Goal: Task Accomplishment & Management: Use online tool/utility

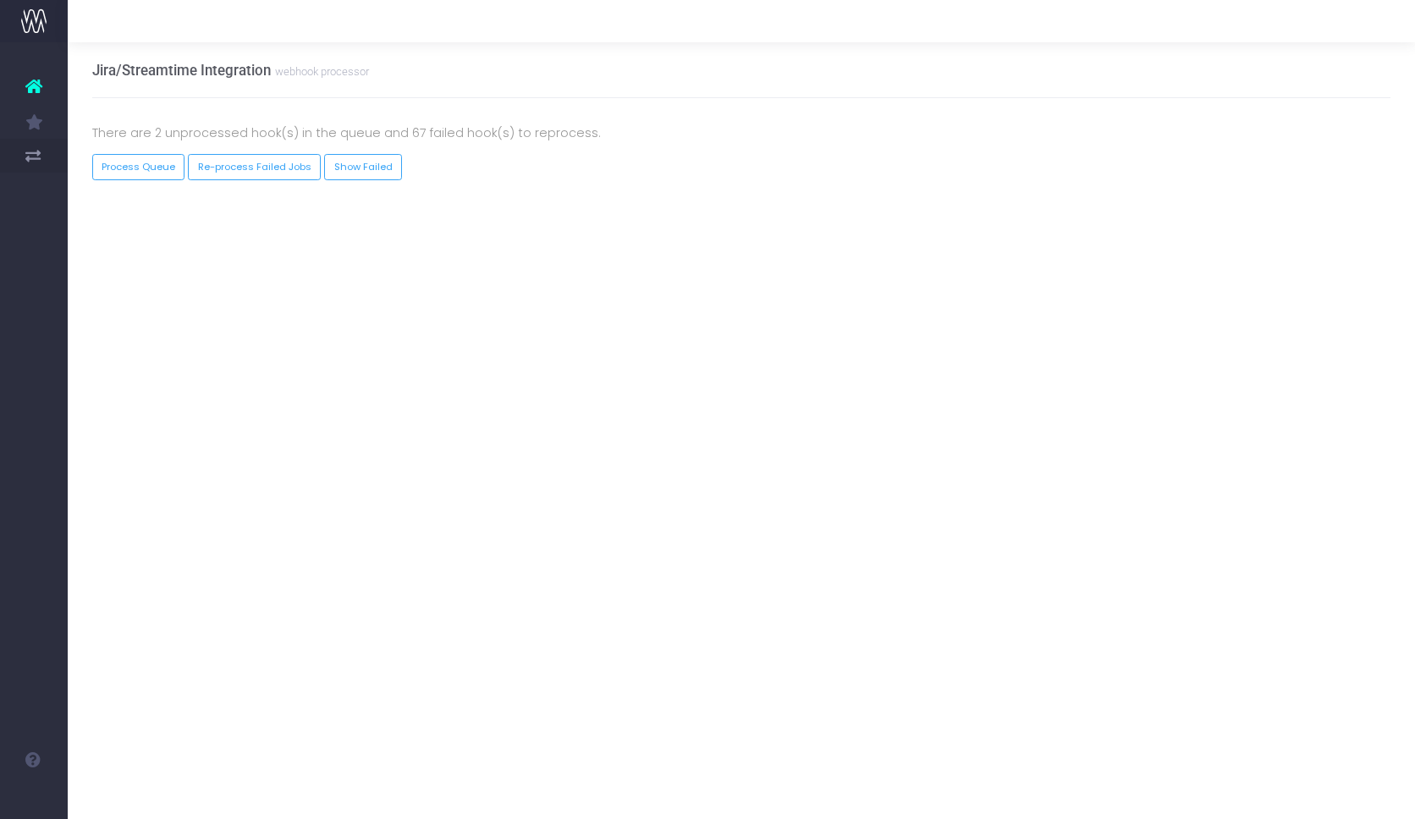
click at [145, 181] on div at bounding box center [742, 181] width 1325 height 1
click at [141, 168] on button "Process Queue" at bounding box center [138, 167] width 93 height 26
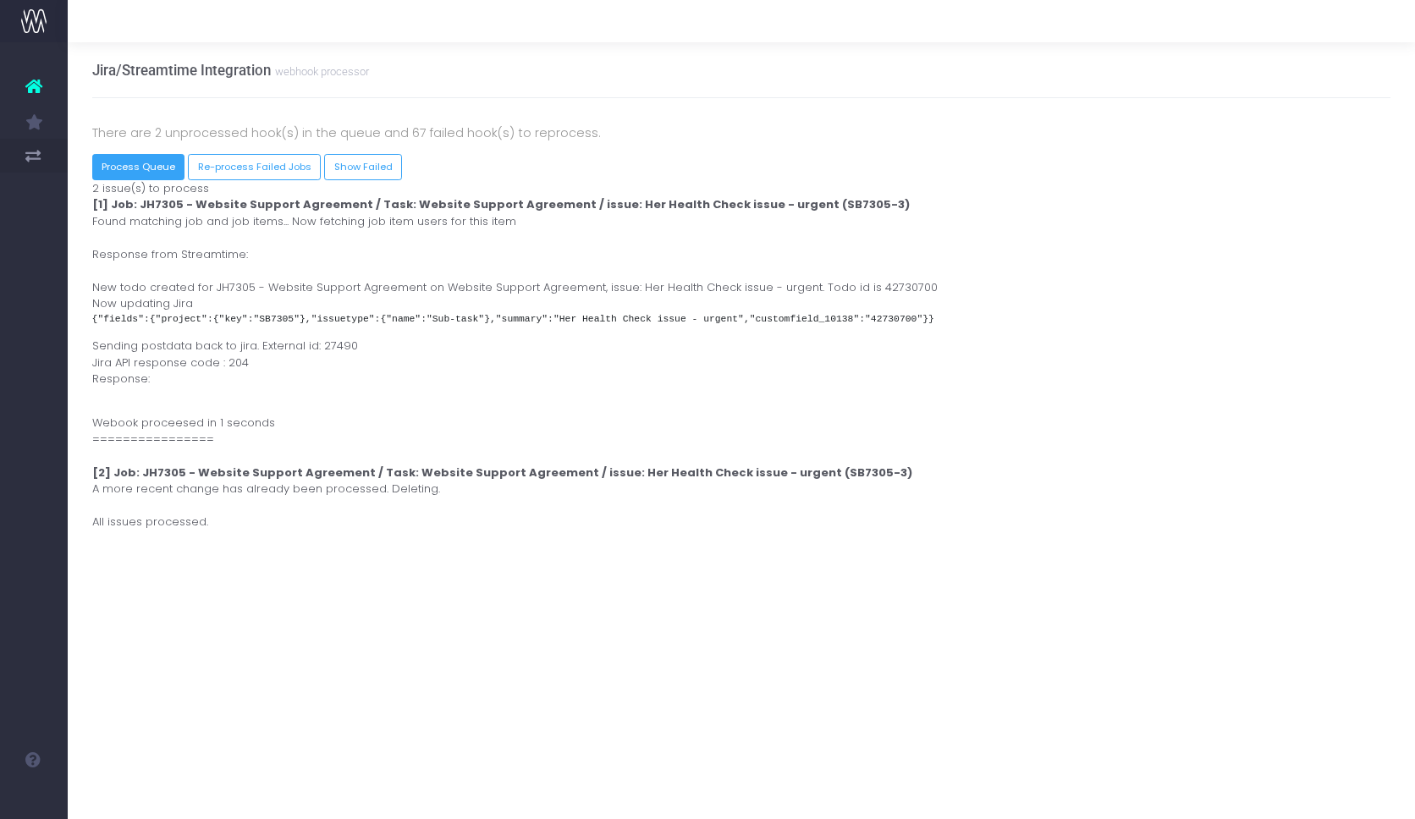
click at [140, 167] on button "Process Queue" at bounding box center [138, 167] width 93 height 26
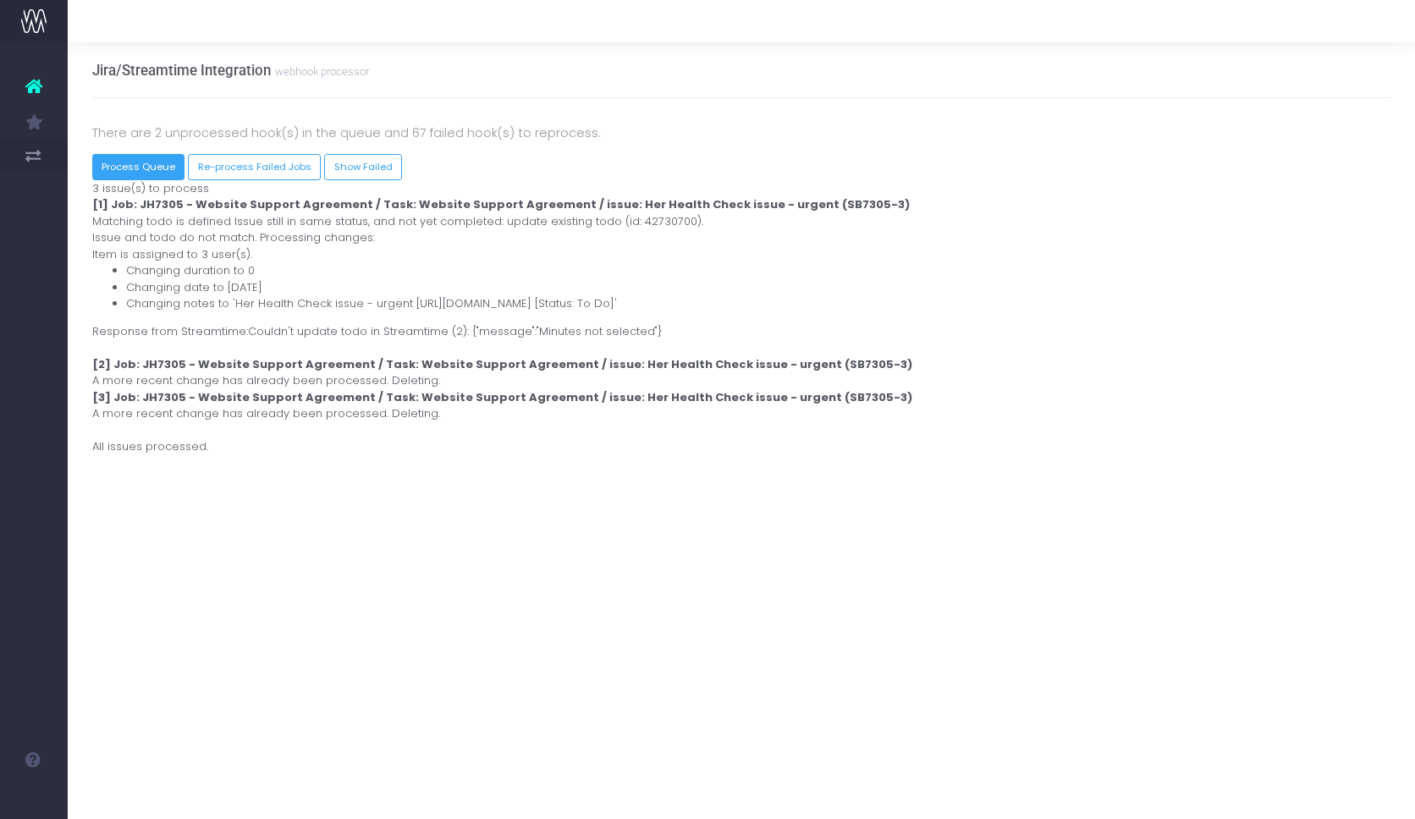
click at [107, 163] on button "Process Queue" at bounding box center [138, 167] width 93 height 26
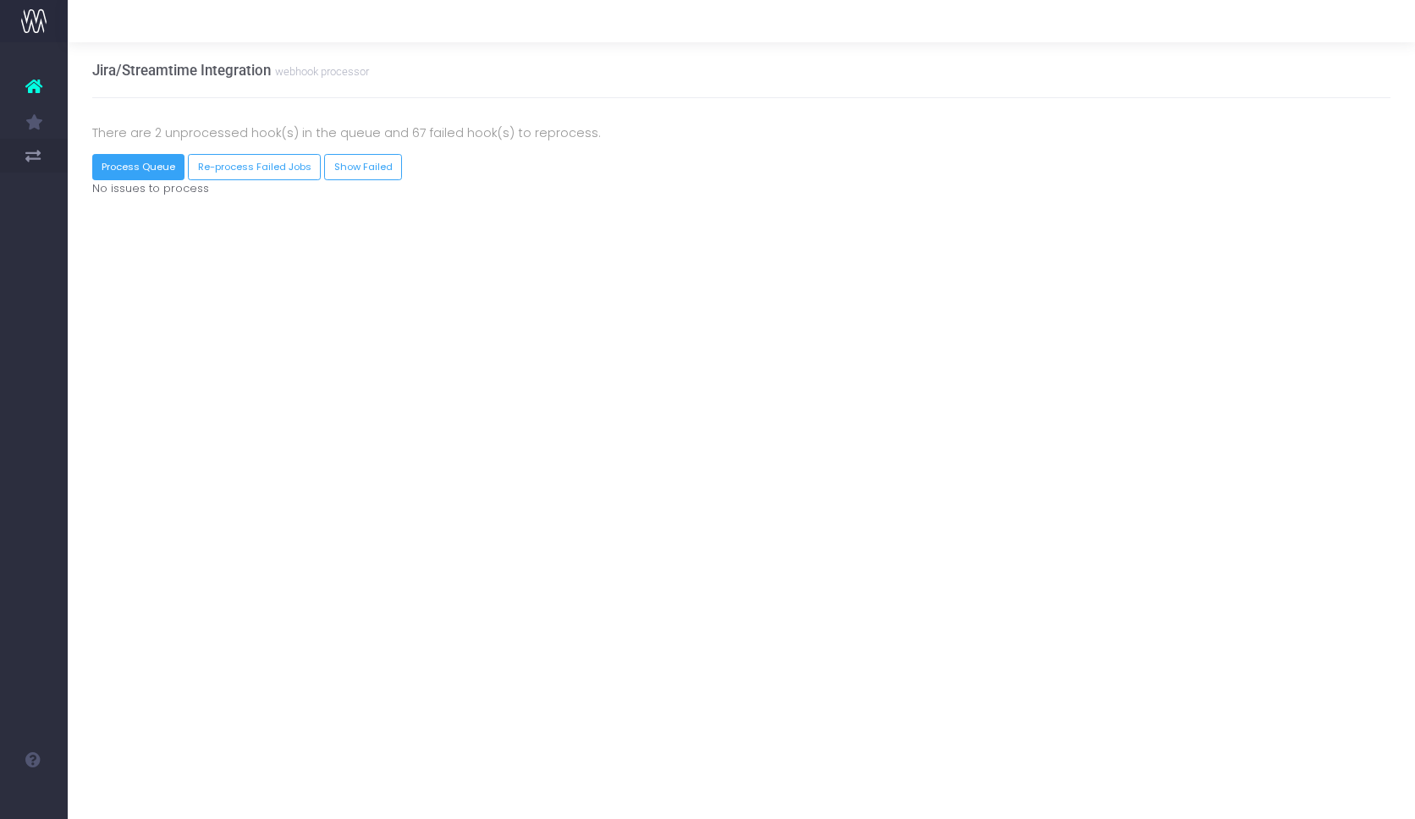
click at [112, 169] on button "Process Queue" at bounding box center [138, 167] width 93 height 26
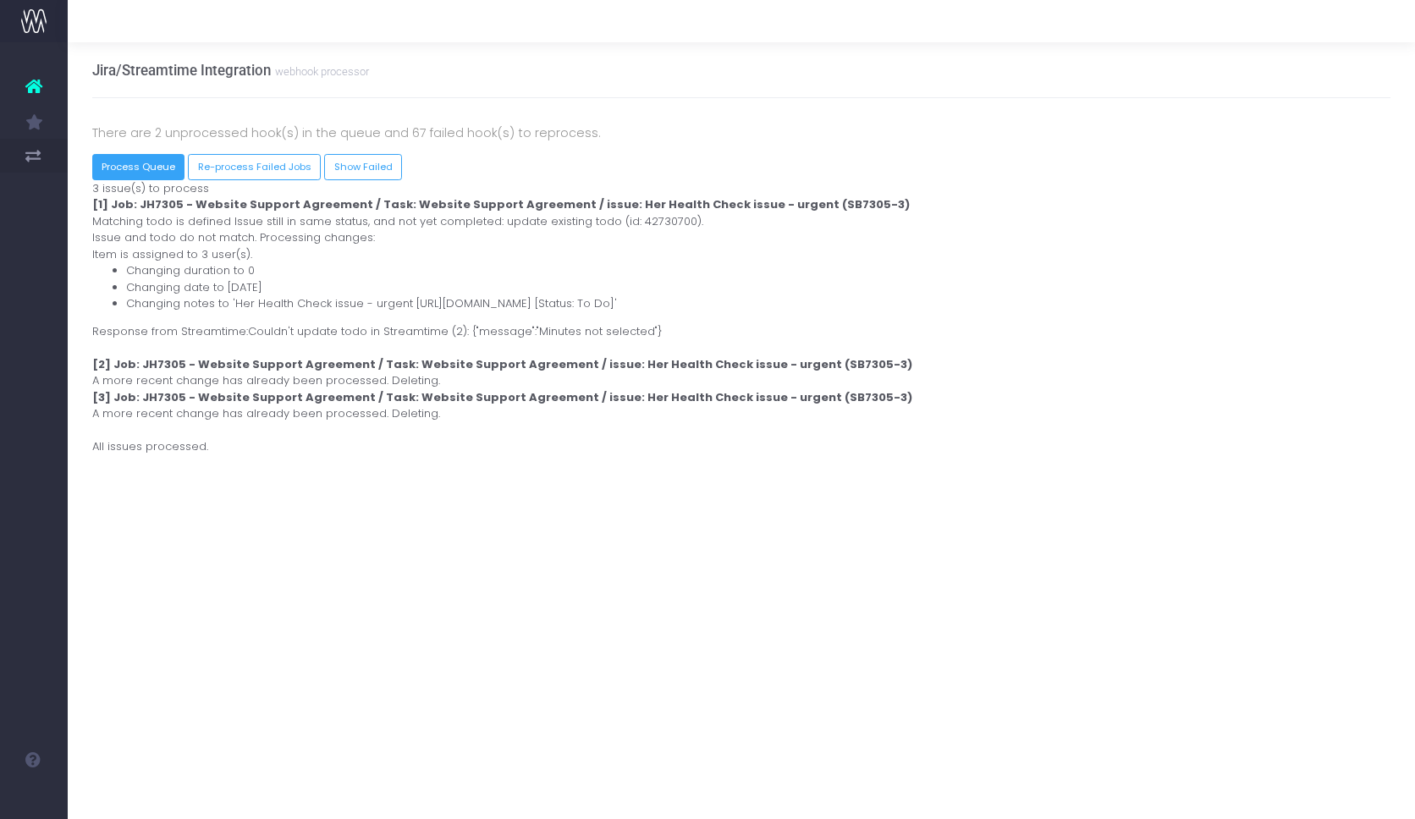
click at [156, 168] on button "Process Queue" at bounding box center [138, 167] width 93 height 26
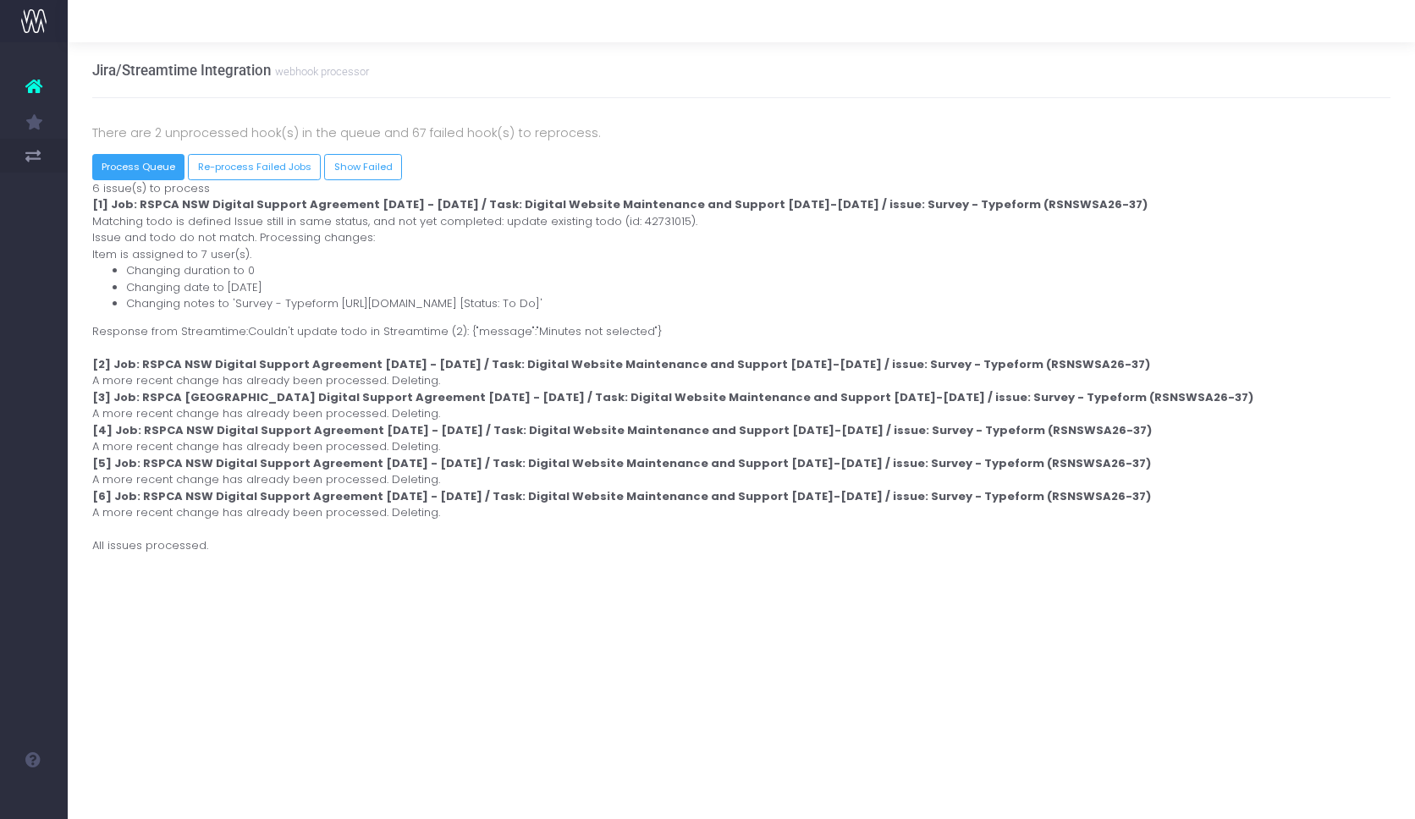
click at [153, 168] on button "Process Queue" at bounding box center [138, 167] width 93 height 26
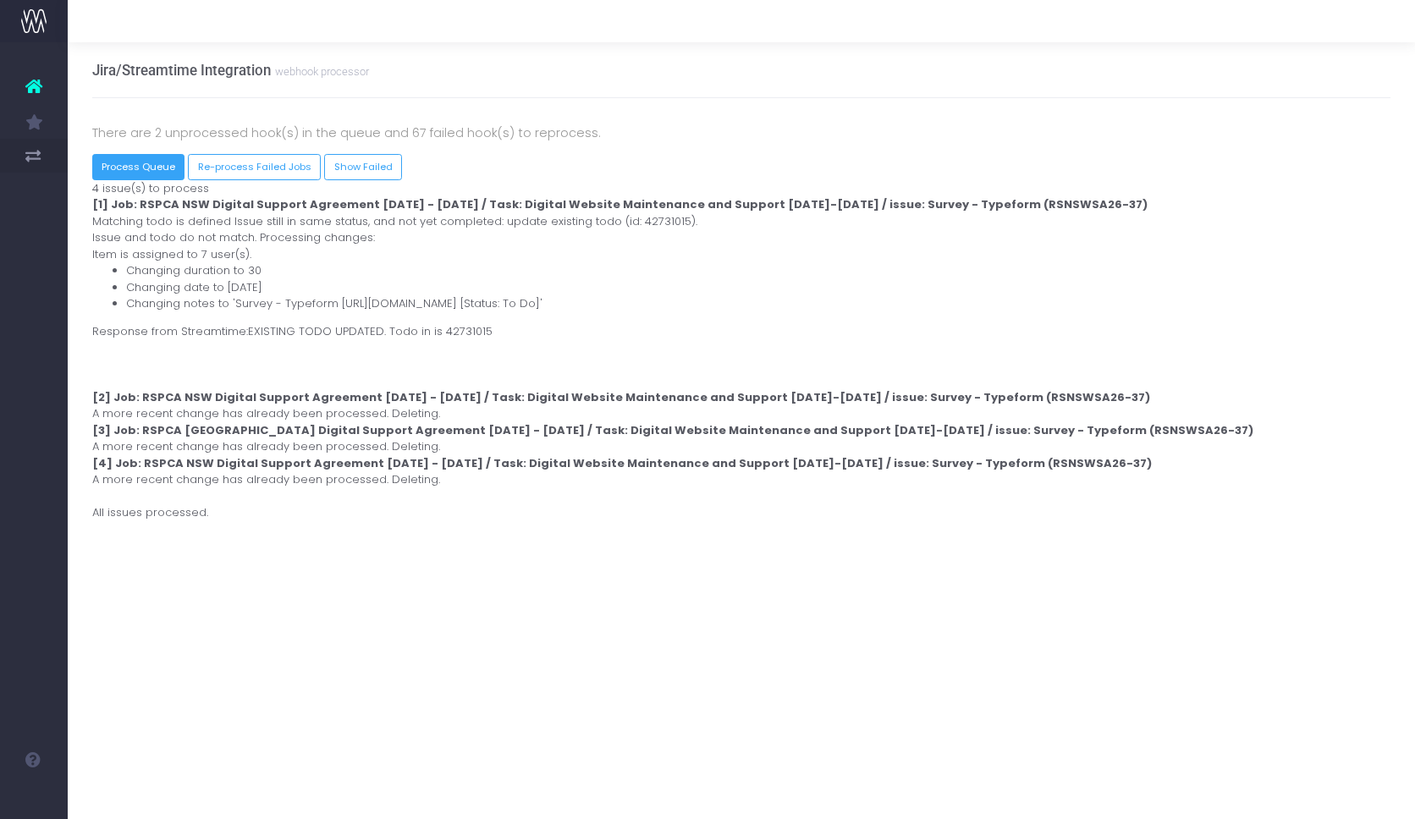
click at [143, 163] on button "Process Queue" at bounding box center [138, 167] width 93 height 26
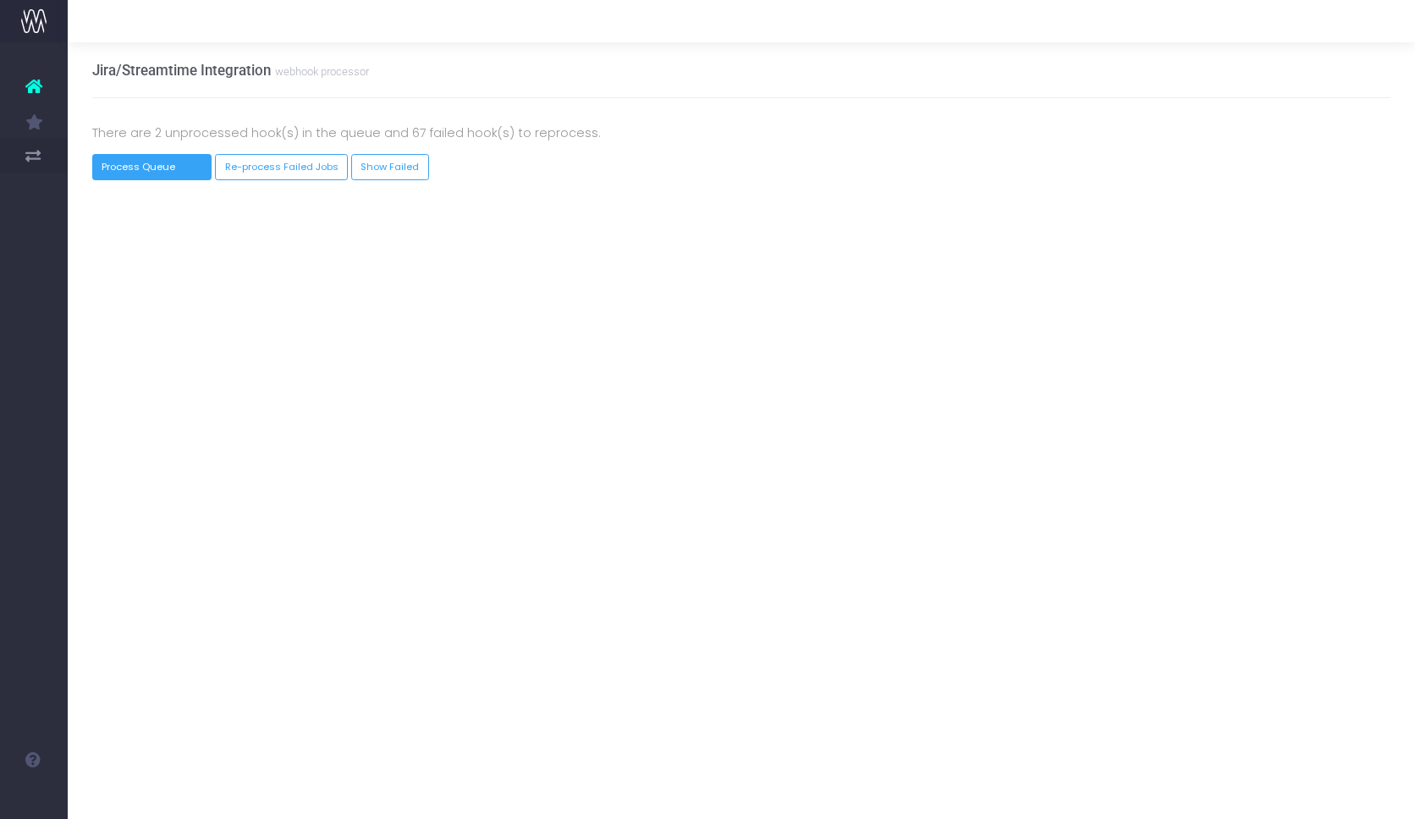
click at [146, 168] on button "Process Queue" at bounding box center [152, 167] width 120 height 26
click at [157, 170] on button "Process Queue" at bounding box center [138, 167] width 93 height 26
click at [123, 166] on button "Process Queue" at bounding box center [138, 167] width 93 height 26
click at [268, 169] on button "Re-process Failed Jobs" at bounding box center [254, 167] width 133 height 26
click at [127, 177] on button "Process Queue" at bounding box center [138, 167] width 93 height 26
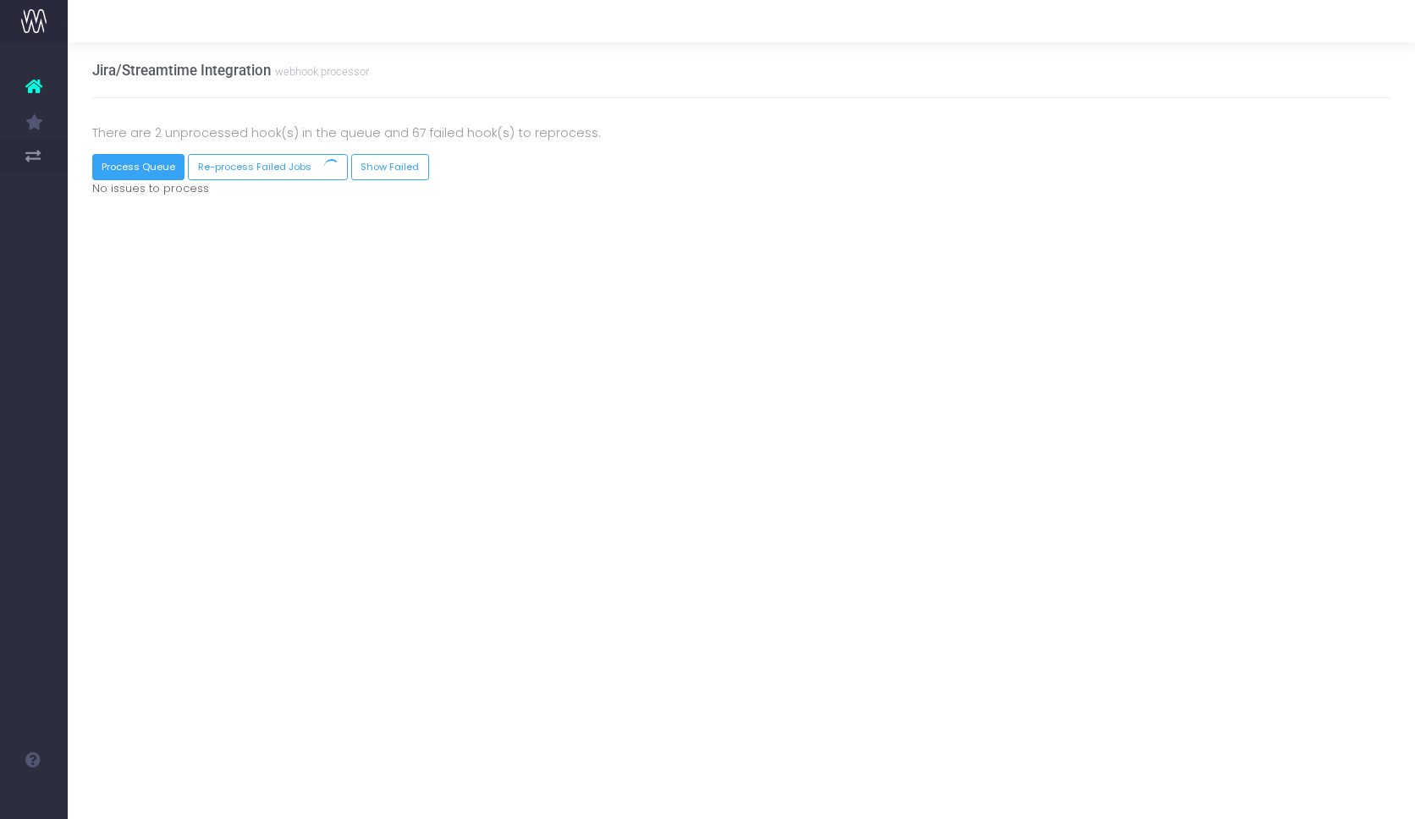
click at [123, 168] on button "Process Queue" at bounding box center [138, 167] width 93 height 26
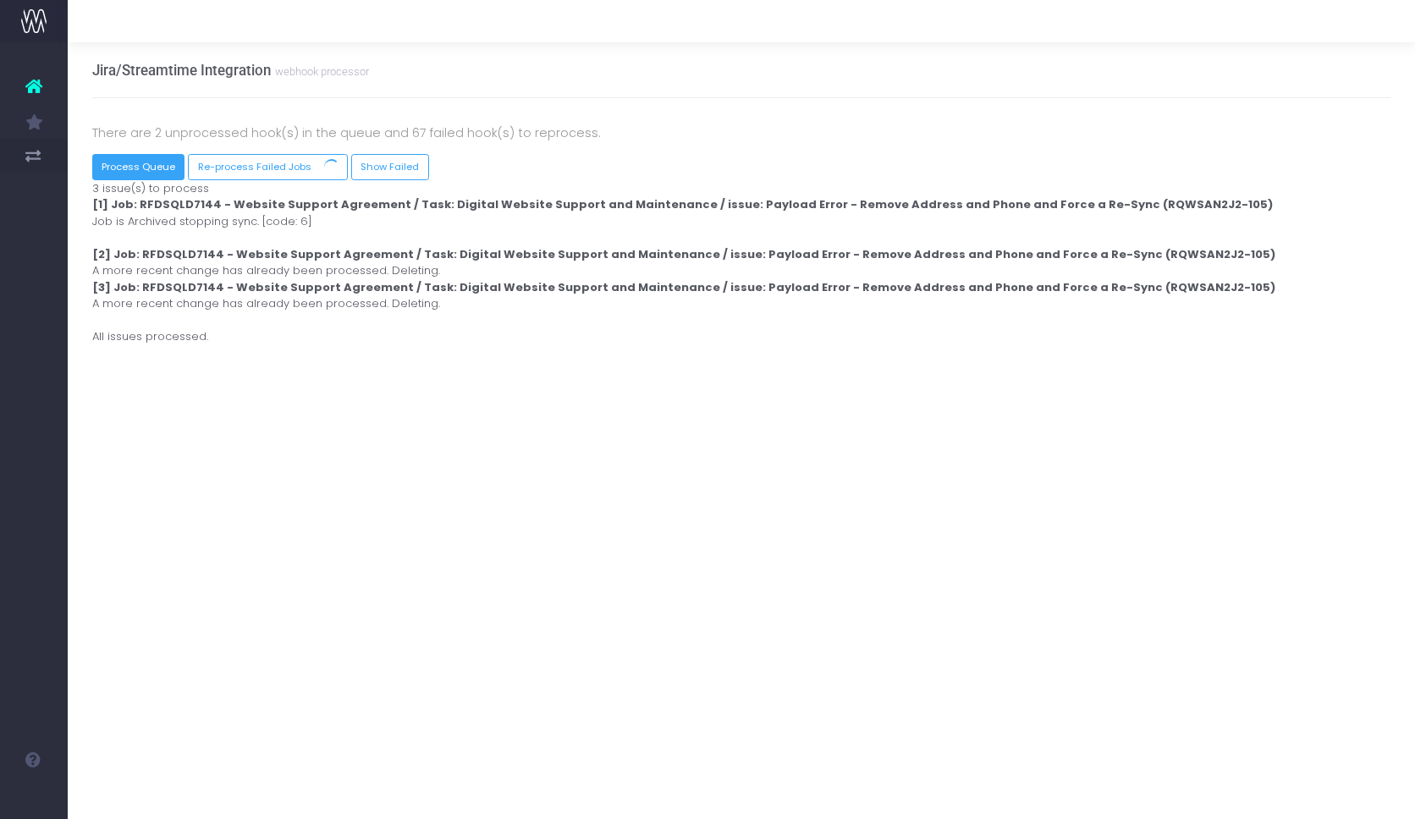
click at [137, 169] on button "Process Queue" at bounding box center [138, 167] width 93 height 26
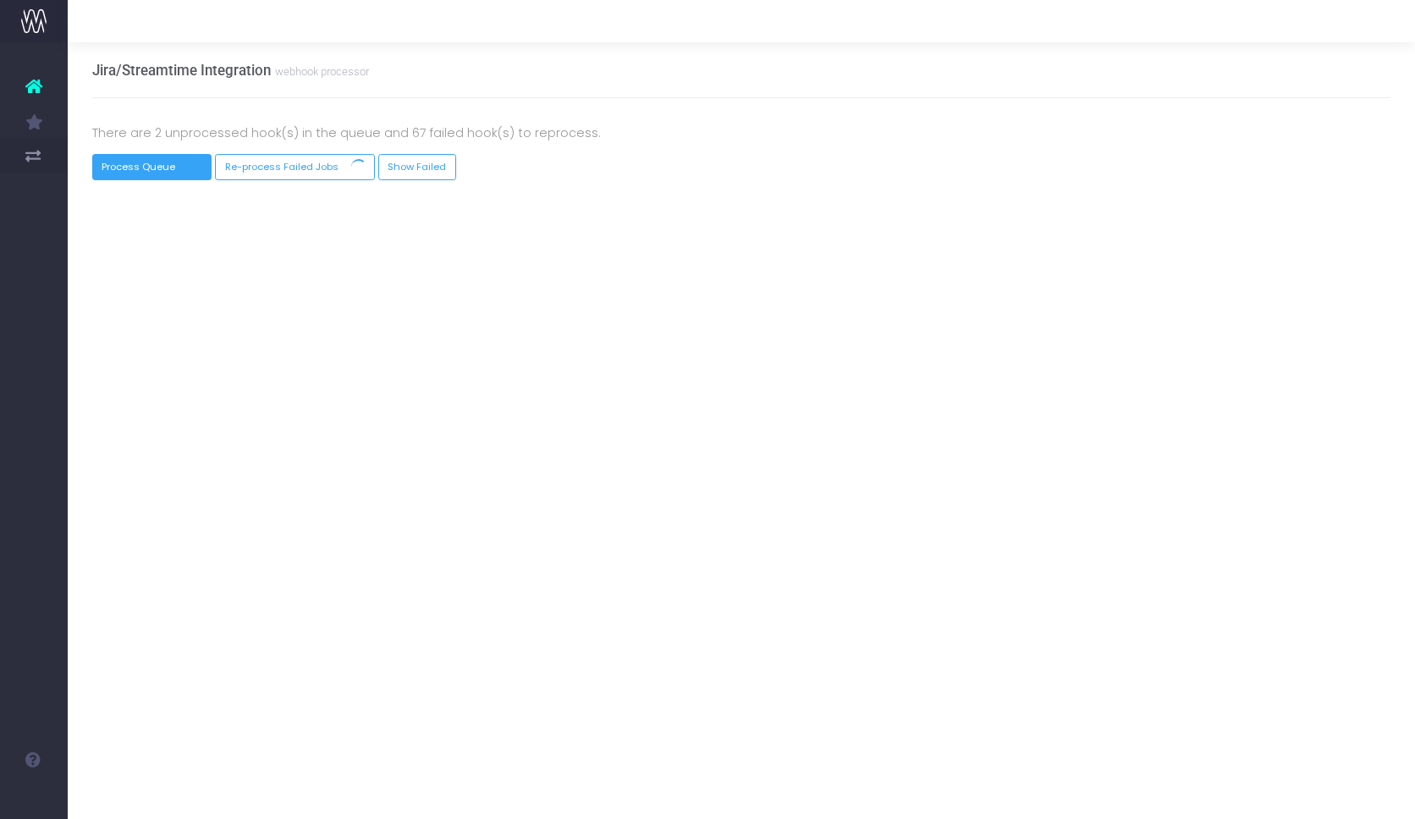
click at [141, 167] on button "Process Queue" at bounding box center [152, 167] width 120 height 26
click at [155, 173] on button "Process Queue" at bounding box center [138, 167] width 93 height 26
click at [143, 165] on button "Process Queue" at bounding box center [138, 167] width 93 height 26
click at [223, 168] on button "Re-process Failed Jobs" at bounding box center [254, 167] width 133 height 26
click at [135, 167] on button "Process Queue" at bounding box center [138, 167] width 93 height 26
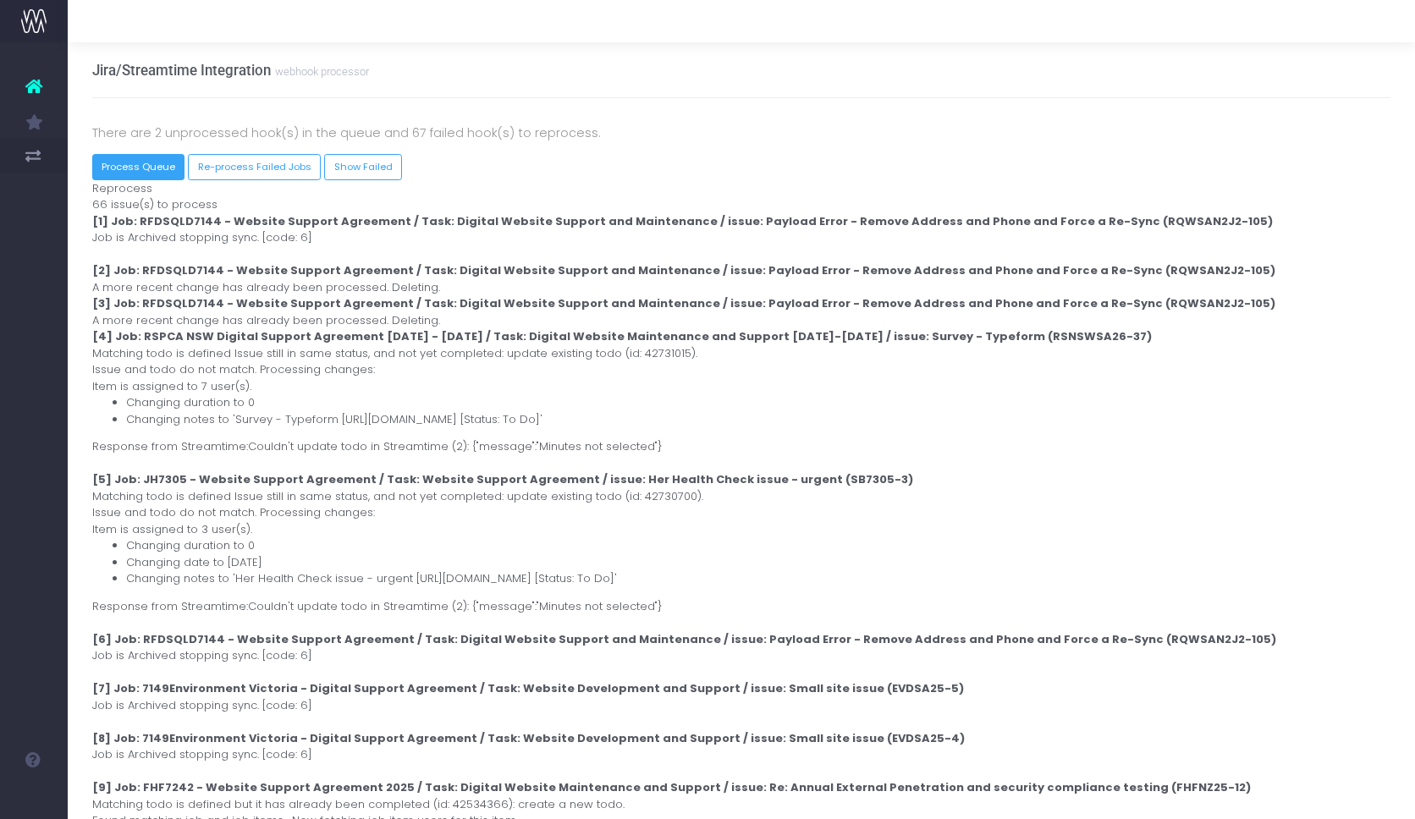
click at [151, 175] on button "Process Queue" at bounding box center [138, 167] width 93 height 26
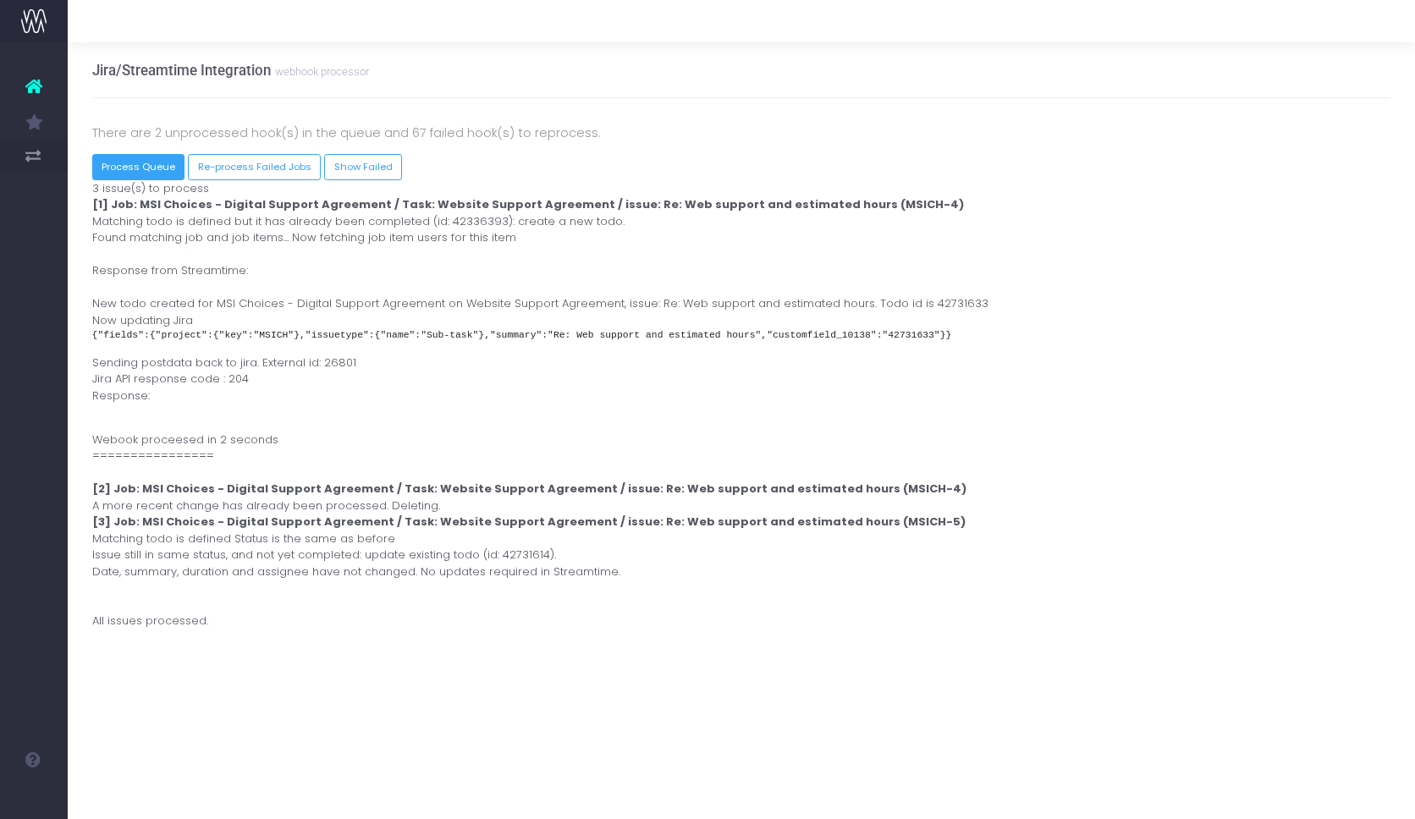
click at [133, 165] on button "Process Queue" at bounding box center [138, 167] width 93 height 26
